Goal: Transaction & Acquisition: Purchase product/service

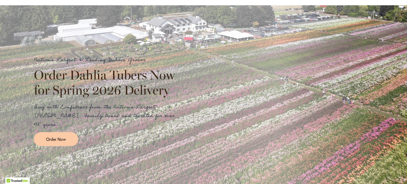
scroll to position [84, 0]
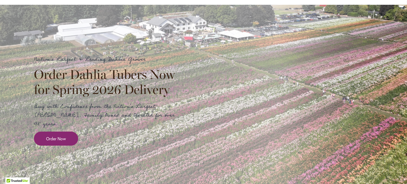
click at [55, 136] on span "Order Now" at bounding box center [56, 139] width 20 height 6
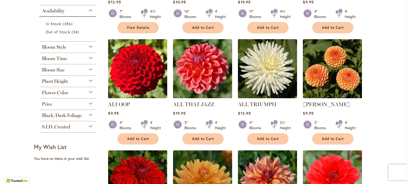
scroll to position [185, 0]
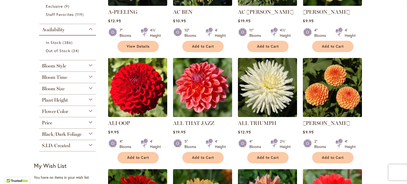
click at [91, 111] on div "Flower Color" at bounding box center [67, 110] width 57 height 8
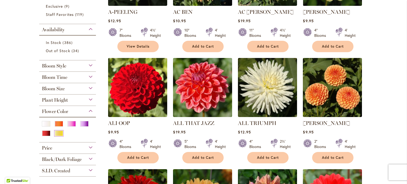
click at [59, 133] on div "Yellow" at bounding box center [59, 133] width 8 height 6
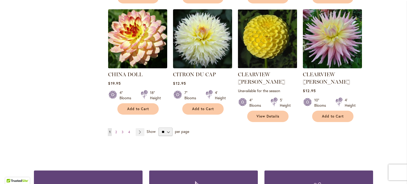
scroll to position [449, 0]
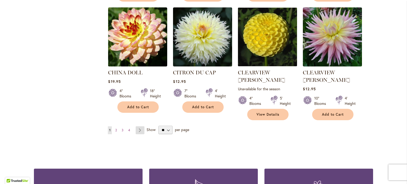
click at [139, 126] on link "Page Next" at bounding box center [140, 130] width 9 height 8
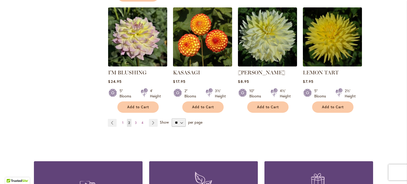
scroll to position [457, 0]
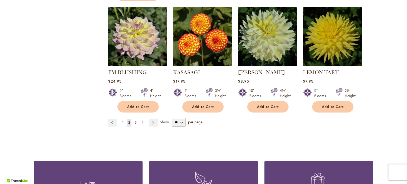
click at [135, 121] on span "3" at bounding box center [136, 122] width 2 height 4
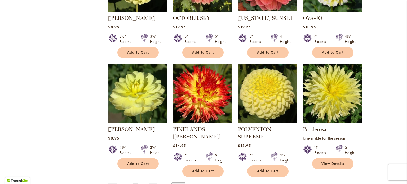
scroll to position [412, 0]
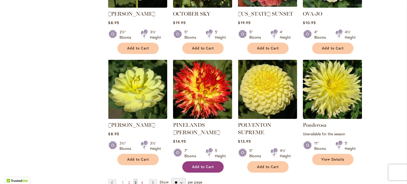
click at [204, 165] on span "Add to Cart" at bounding box center [203, 167] width 22 height 4
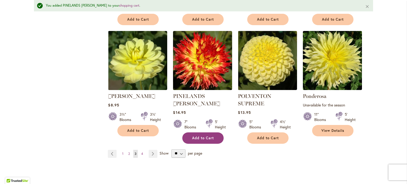
scroll to position [455, 0]
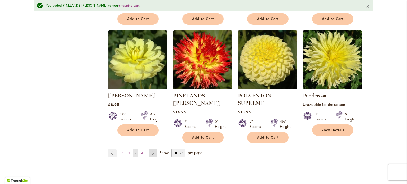
click at [152, 149] on link "Page Next" at bounding box center [152, 153] width 9 height 8
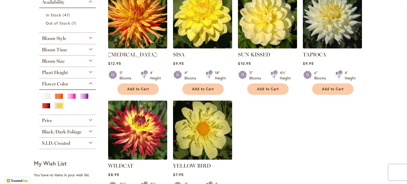
scroll to position [134, 0]
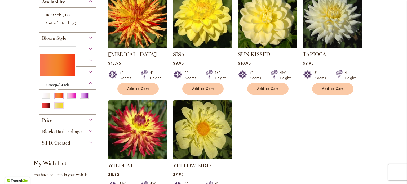
click at [57, 96] on div "Orange/Peach" at bounding box center [59, 96] width 8 height 6
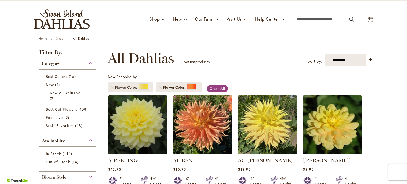
scroll to position [47, 0]
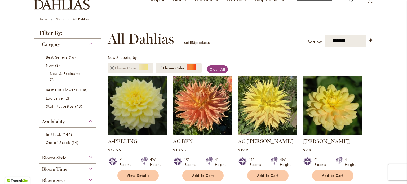
click at [110, 67] on link "Remove Flower Color Yellow" at bounding box center [111, 67] width 3 height 3
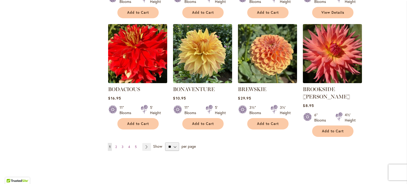
scroll to position [446, 0]
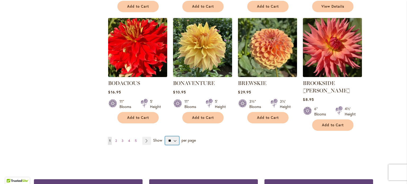
click at [172, 136] on select "** ** ** **" at bounding box center [172, 140] width 14 height 8
select select "**"
click at [165, 136] on select "** ** ** **" at bounding box center [172, 140] width 14 height 8
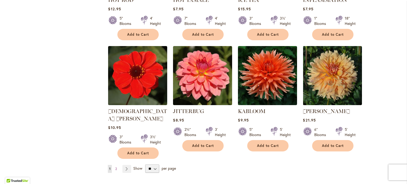
scroll to position [1806, 0]
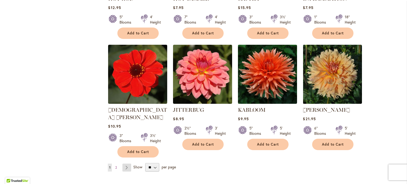
click at [127, 164] on link "Page Next" at bounding box center [126, 168] width 9 height 8
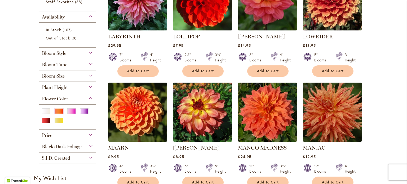
scroll to position [159, 0]
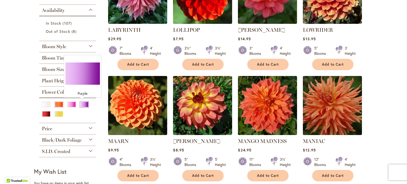
click at [83, 103] on div "Purple" at bounding box center [84, 105] width 8 height 6
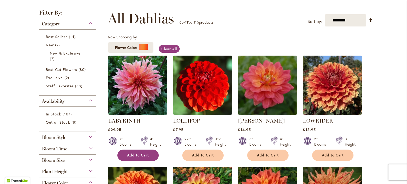
scroll to position [0, 0]
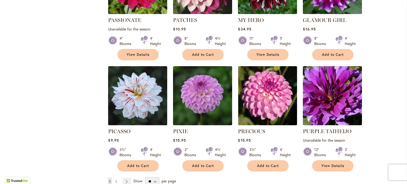
scroll to position [1775, 0]
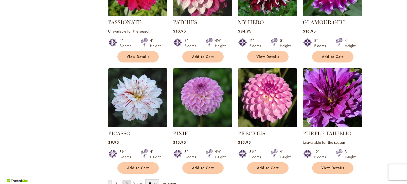
click at [127, 180] on link "Page Next" at bounding box center [126, 184] width 9 height 8
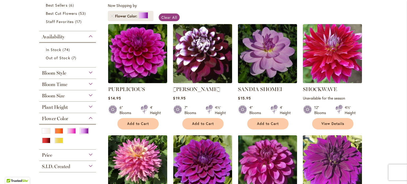
scroll to position [101, 0]
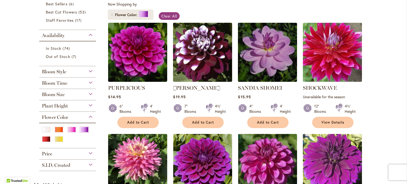
click at [50, 131] on div at bounding box center [48, 130] width 12 height 7
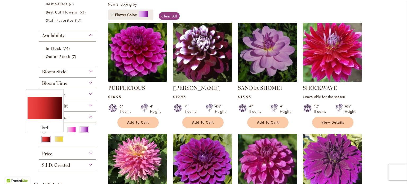
click at [44, 138] on div "Red" at bounding box center [46, 139] width 8 height 6
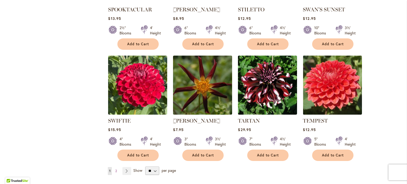
scroll to position [1786, 0]
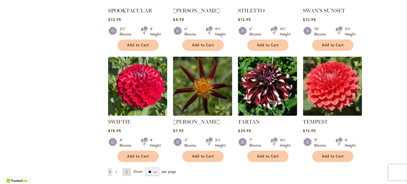
click at [125, 168] on link "Page Next" at bounding box center [126, 172] width 9 height 8
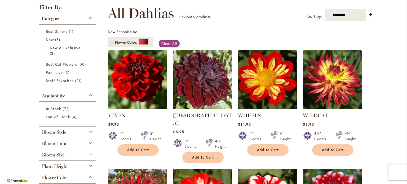
scroll to position [76, 0]
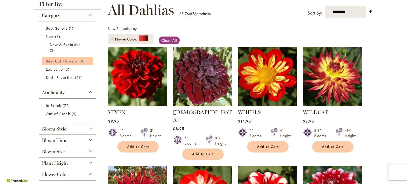
click at [73, 59] on span "Best Cut Flowers" at bounding box center [61, 60] width 31 height 5
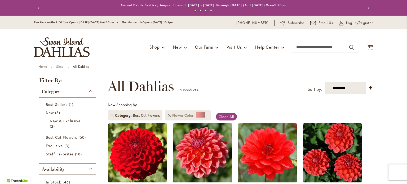
click at [168, 115] on link "Remove Flower Color Red" at bounding box center [169, 115] width 3 height 3
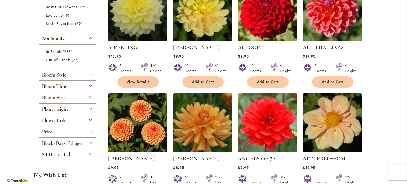
scroll to position [143, 0]
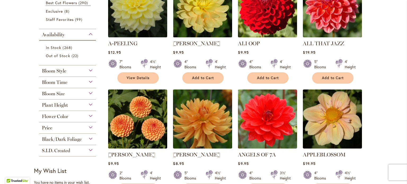
click at [88, 93] on div "Bloom Size" at bounding box center [67, 92] width 57 height 8
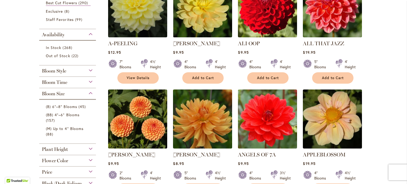
click at [89, 151] on div "Plant Height" at bounding box center [67, 148] width 57 height 8
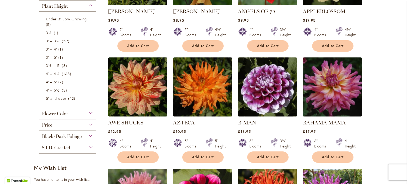
click at [83, 134] on div "Black/Dark Foliage" at bounding box center [67, 135] width 57 height 8
click at [85, 114] on div "Flower Color" at bounding box center [67, 112] width 57 height 8
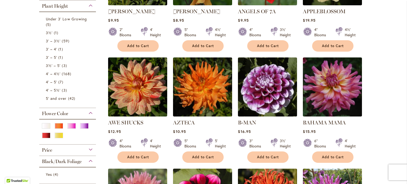
click at [85, 114] on div "Flower Color" at bounding box center [67, 112] width 57 height 8
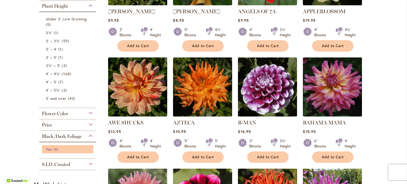
click at [48, 149] on span "Yes" at bounding box center [49, 149] width 6 height 5
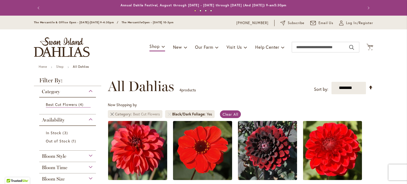
click at [110, 112] on link "Remove Category Best Cut Flowers" at bounding box center [111, 113] width 3 height 3
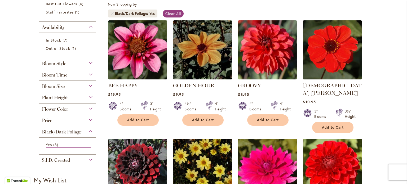
scroll to position [108, 0]
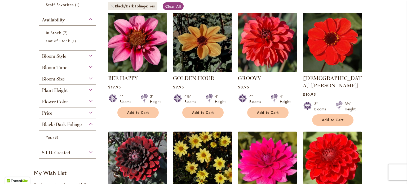
click at [69, 54] on div "Bloom Style" at bounding box center [67, 55] width 57 height 8
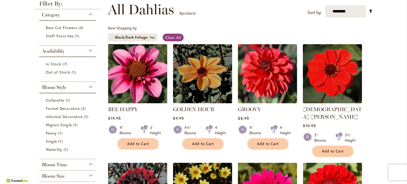
scroll to position [73, 0]
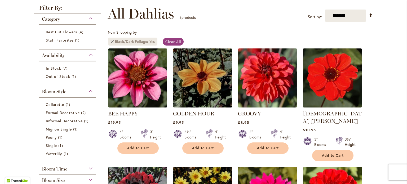
click at [110, 42] on link "Remove Black/Dark Foliage Yes" at bounding box center [111, 41] width 3 height 3
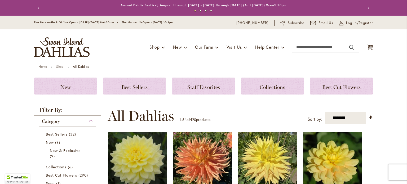
click at [88, 116] on div "Category" at bounding box center [67, 120] width 57 height 8
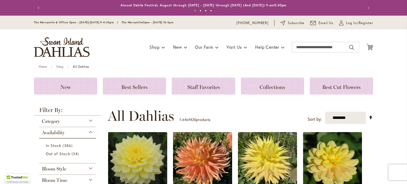
scroll to position [79, 0]
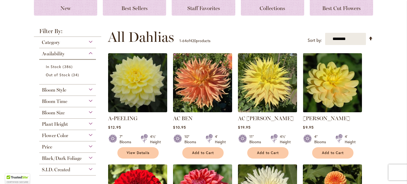
click at [88, 92] on div "Bloom Style" at bounding box center [67, 88] width 57 height 8
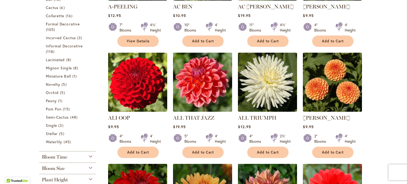
scroll to position [191, 0]
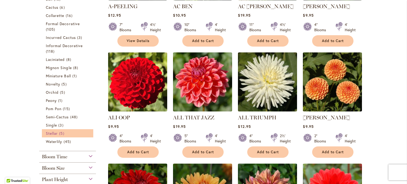
click at [54, 134] on span "Stellar" at bounding box center [52, 133] width 12 height 5
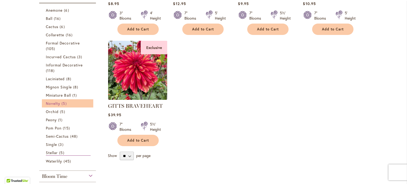
scroll to position [197, 0]
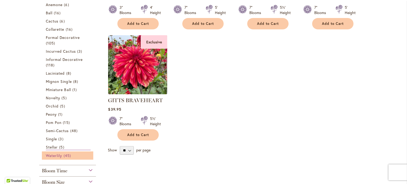
click at [56, 154] on span "Waterlily" at bounding box center [54, 155] width 16 height 5
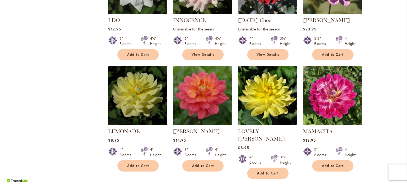
scroll to position [731, 0]
